Goal: Transaction & Acquisition: Purchase product/service

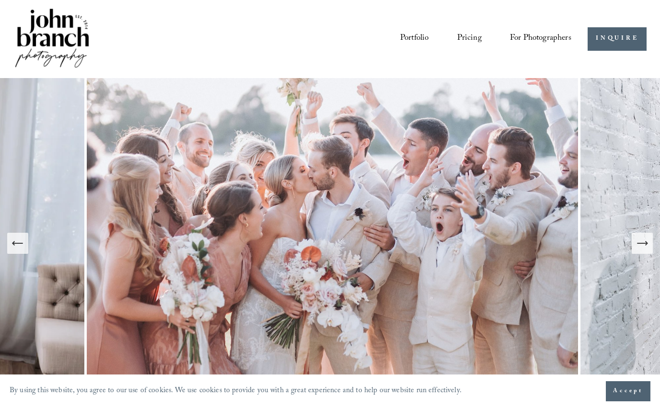
click at [0, 0] on span "Presets" at bounding box center [0, 0] width 0 height 0
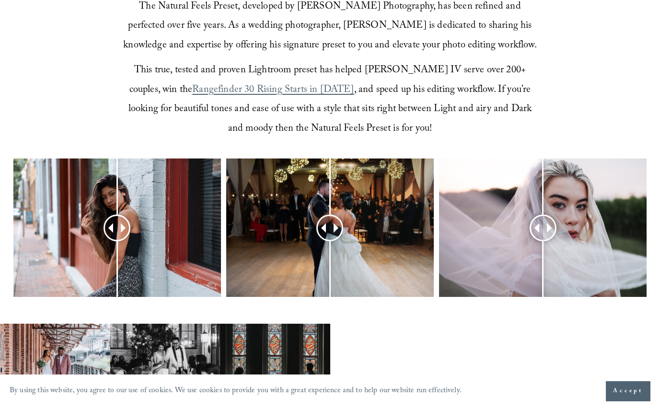
scroll to position [312, 0]
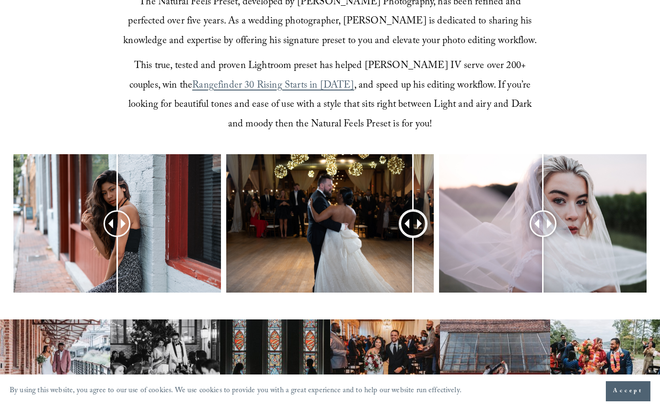
drag, startPoint x: 332, startPoint y: 223, endPoint x: 419, endPoint y: 200, distance: 90.2
click at [419, 211] on div at bounding box center [413, 223] width 24 height 24
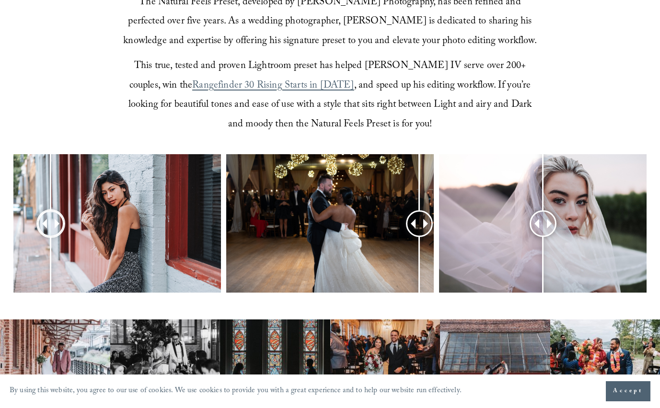
drag, startPoint x: 115, startPoint y: 224, endPoint x: 23, endPoint y: 209, distance: 93.3
click at [39, 211] on div at bounding box center [51, 223] width 24 height 24
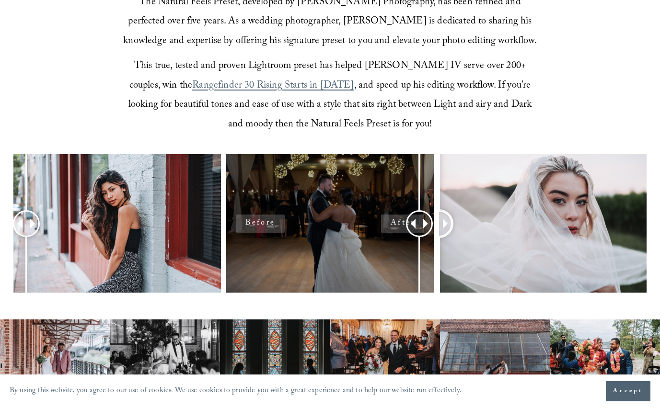
drag, startPoint x: 548, startPoint y: 223, endPoint x: 413, endPoint y: 269, distance: 142.6
click at [413, 269] on div at bounding box center [330, 236] width 660 height 165
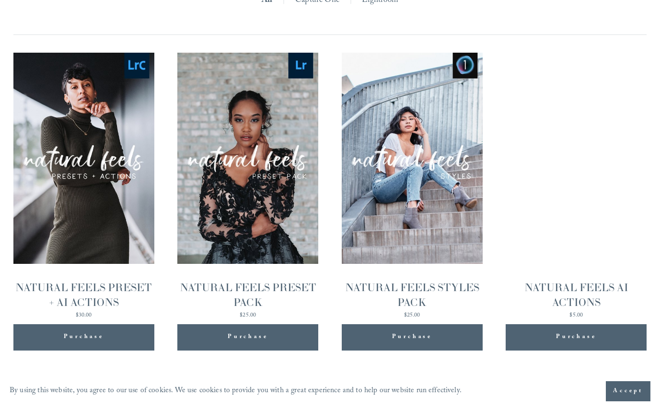
scroll to position [1010, 0]
